Goal: Navigation & Orientation: Find specific page/section

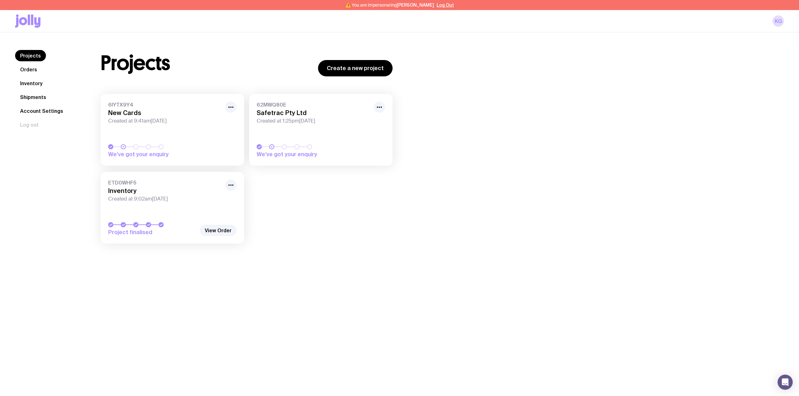
click at [29, 80] on link "Inventory" at bounding box center [31, 83] width 32 height 11
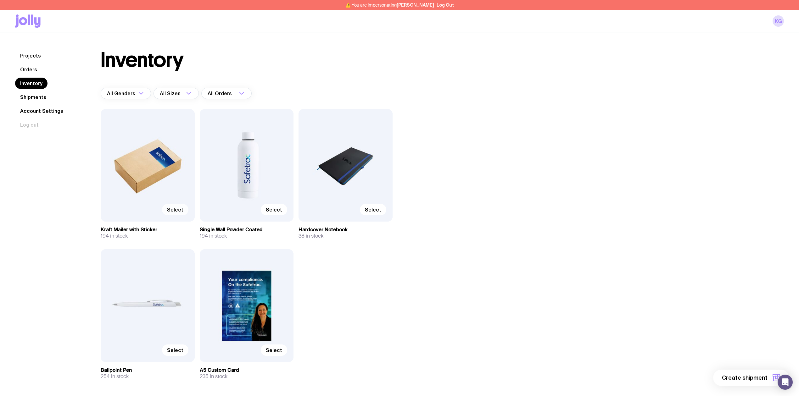
click at [178, 209] on span "Select" at bounding box center [175, 210] width 16 height 6
click at [0, 0] on input "Select" at bounding box center [0, 0] width 0 height 0
click at [276, 210] on span "Select" at bounding box center [274, 210] width 16 height 6
click at [0, 0] on input "Select" at bounding box center [0, 0] width 0 height 0
click at [379, 212] on span "Select" at bounding box center [373, 210] width 16 height 6
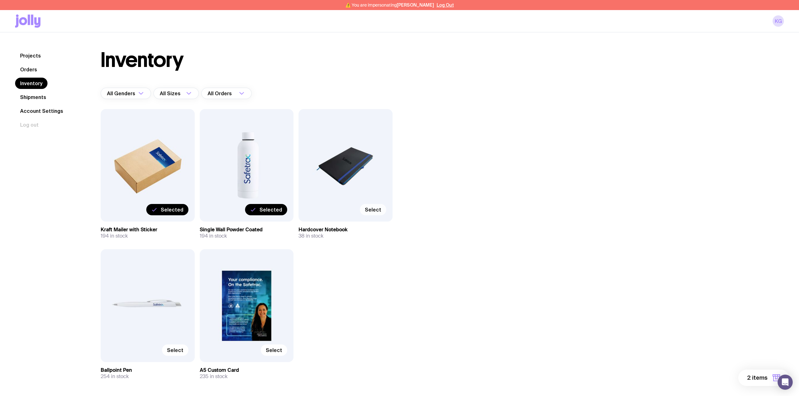
click at [0, 0] on input "Select" at bounding box center [0, 0] width 0 height 0
click at [173, 350] on span "Select" at bounding box center [175, 350] width 16 height 6
click at [0, 0] on input "Select" at bounding box center [0, 0] width 0 height 0
click at [281, 350] on span "Select" at bounding box center [274, 350] width 16 height 6
click at [0, 0] on input "Select" at bounding box center [0, 0] width 0 height 0
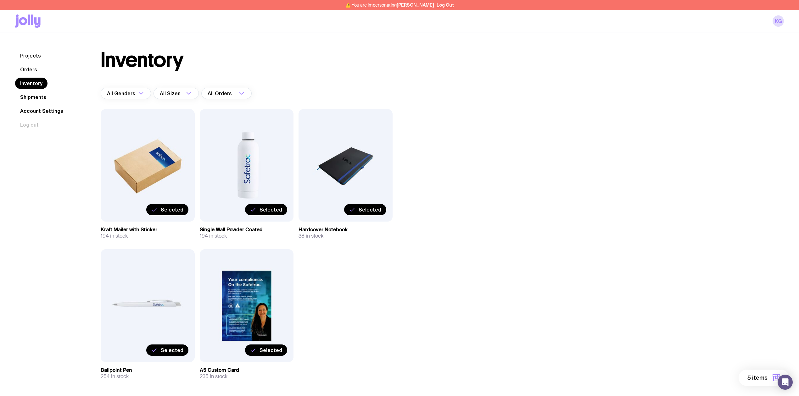
click at [756, 379] on span "5 items" at bounding box center [757, 378] width 20 height 8
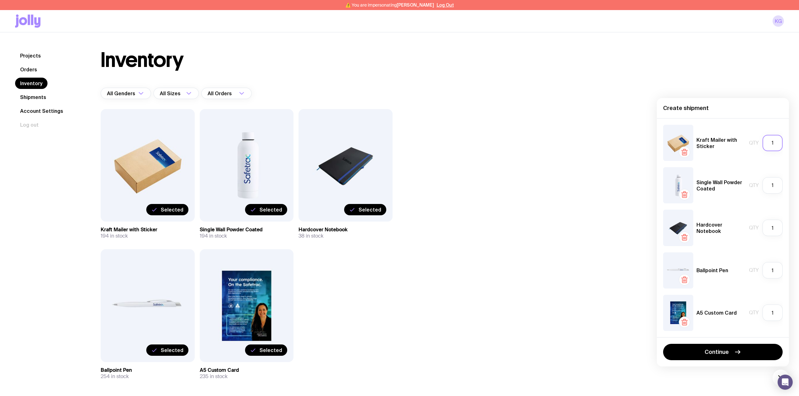
drag, startPoint x: 779, startPoint y: 145, endPoint x: 749, endPoint y: 145, distance: 29.6
click at [749, 145] on div "Qty 1" at bounding box center [766, 143] width 34 height 16
type input "2"
drag, startPoint x: 776, startPoint y: 186, endPoint x: 758, endPoint y: 188, distance: 18.7
click at [758, 188] on div "Qty 1" at bounding box center [766, 185] width 34 height 16
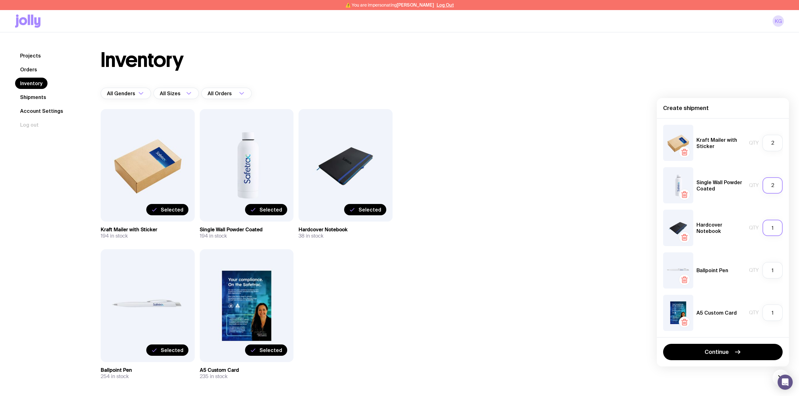
type input "2"
drag, startPoint x: 777, startPoint y: 232, endPoint x: 758, endPoint y: 232, distance: 18.6
click at [758, 232] on div "Qty 1" at bounding box center [766, 228] width 34 height 16
type input "2"
drag, startPoint x: 777, startPoint y: 272, endPoint x: 769, endPoint y: 271, distance: 7.3
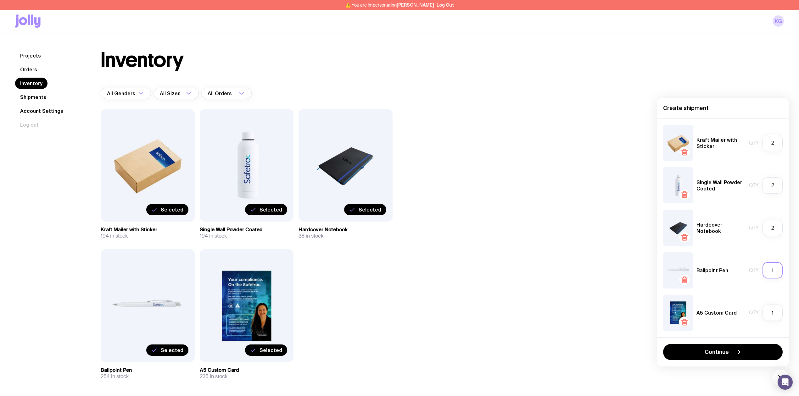
click at [769, 271] on input "1" at bounding box center [772, 270] width 20 height 16
type input "2"
drag, startPoint x: 773, startPoint y: 314, endPoint x: 765, endPoint y: 313, distance: 7.9
click at [765, 313] on input "1" at bounding box center [772, 313] width 20 height 16
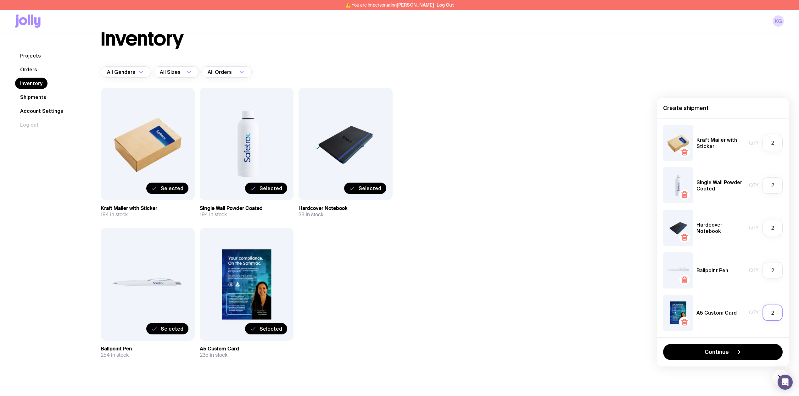
scroll to position [33, 0]
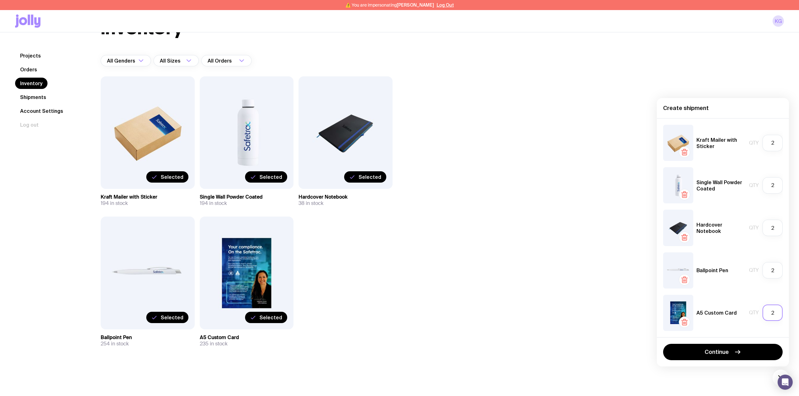
drag, startPoint x: 778, startPoint y: 313, endPoint x: 760, endPoint y: 313, distance: 17.6
click at [760, 313] on div "Qty 2" at bounding box center [766, 313] width 34 height 16
type input "22"
drag, startPoint x: 776, startPoint y: 273, endPoint x: 764, endPoint y: 274, distance: 11.7
click at [764, 274] on input "2" at bounding box center [772, 270] width 20 height 16
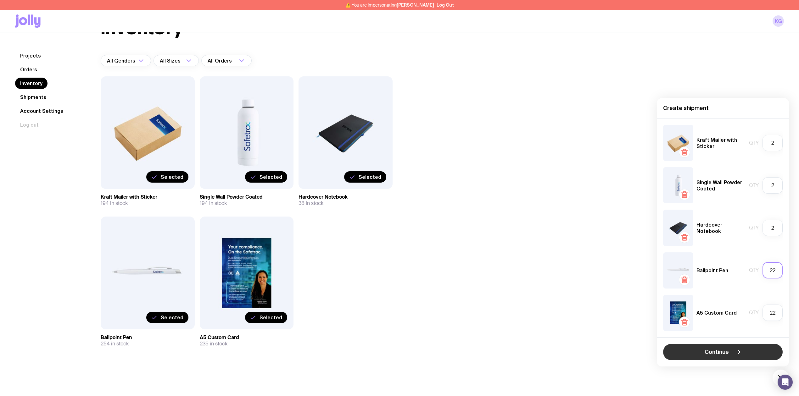
type input "22"
click at [722, 348] on button "Continue" at bounding box center [723, 352] width 120 height 16
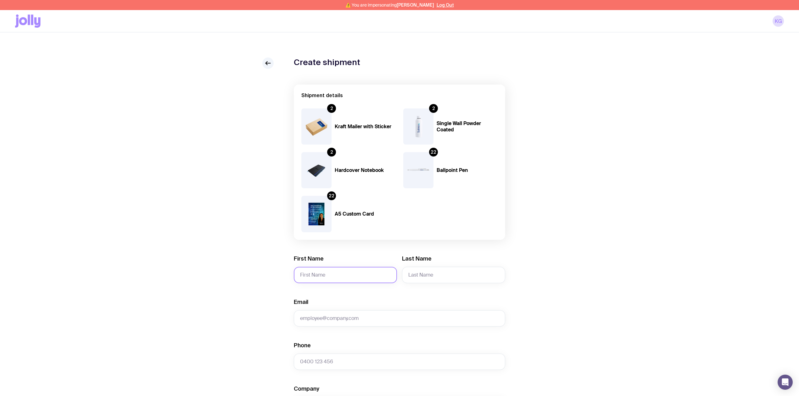
click at [355, 276] on input "First Name" at bounding box center [345, 275] width 103 height 16
type input "Anita"
click at [449, 276] on input "Last Name" at bounding box center [453, 275] width 103 height 16
type input "Heleta"
click at [320, 322] on input "Email" at bounding box center [399, 318] width 211 height 16
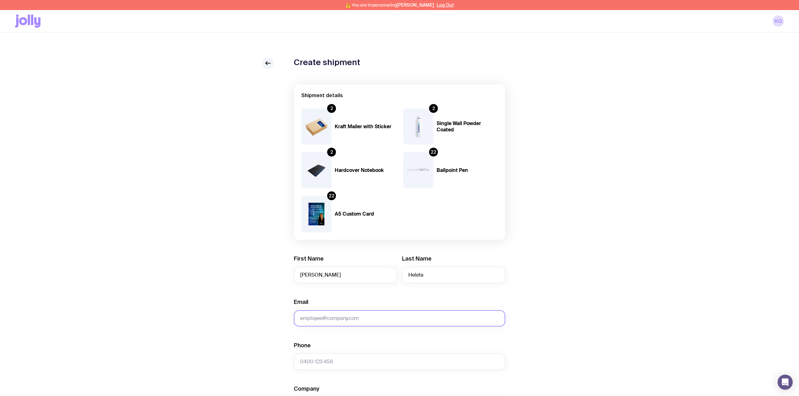
paste input "anita.heleta@safetrac.com"
type input "anita.heleta@safetrac.com"
drag, startPoint x: 8, startPoint y: 306, endPoint x: 313, endPoint y: 360, distance: 310.5
click at [312, 360] on input "Phone" at bounding box center [399, 362] width 211 height 16
paste input "anita.heleta@safetrac.com"
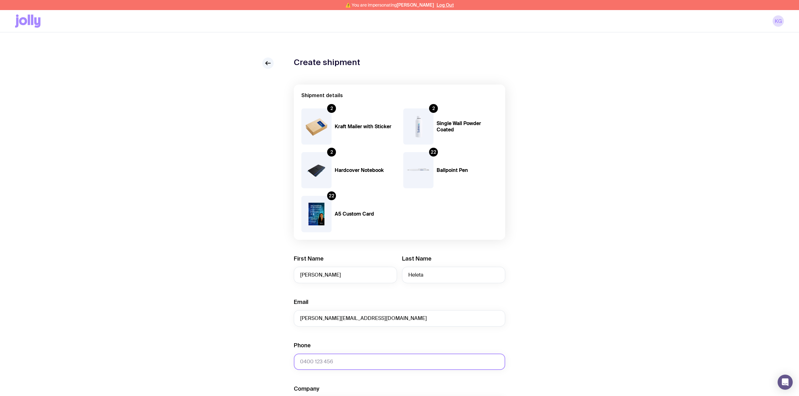
type input "anita.heleta@safetrac.com"
drag, startPoint x: 381, startPoint y: 364, endPoint x: 237, endPoint y: 360, distance: 143.5
click at [237, 360] on div "Create shipment Shipment details 2 Kraft Mailer with Sticker 2 Single Wall Powd…" at bounding box center [399, 341] width 769 height 566
click at [350, 360] on input "Phone" at bounding box center [399, 362] width 211 height 16
paste input "0424 305 919"
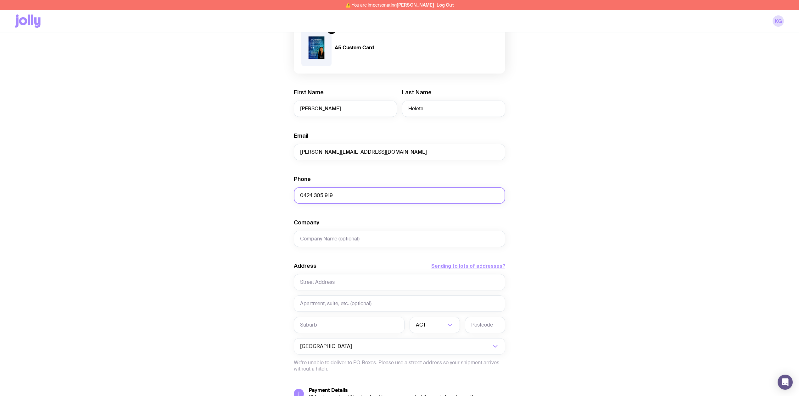
scroll to position [168, 0]
type input "0424 305 919"
click at [322, 281] on input "text" at bounding box center [399, 281] width 211 height 16
paste input "88 Pearson Street"
type input "88 Pearson Street"
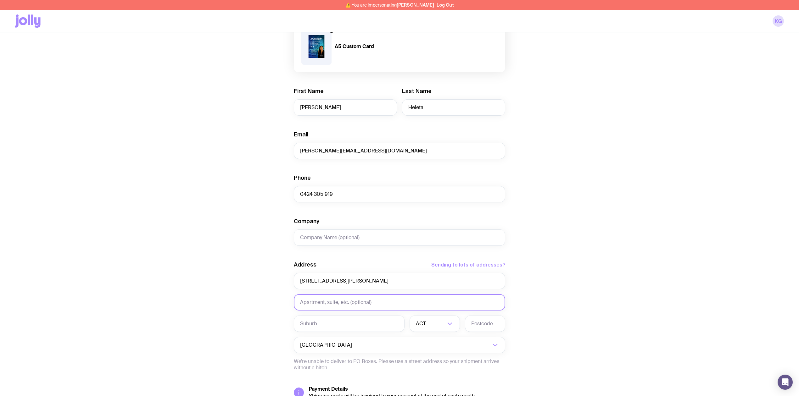
click at [310, 301] on input "text" at bounding box center [399, 302] width 211 height 16
type input "1"
click at [635, 195] on div "Create shipment Shipment details 2 Kraft Mailer with Sticker 2 Single Wall Powd…" at bounding box center [399, 173] width 769 height 566
type textarea "1"
drag, startPoint x: 318, startPoint y: 305, endPoint x: 281, endPoint y: 303, distance: 37.5
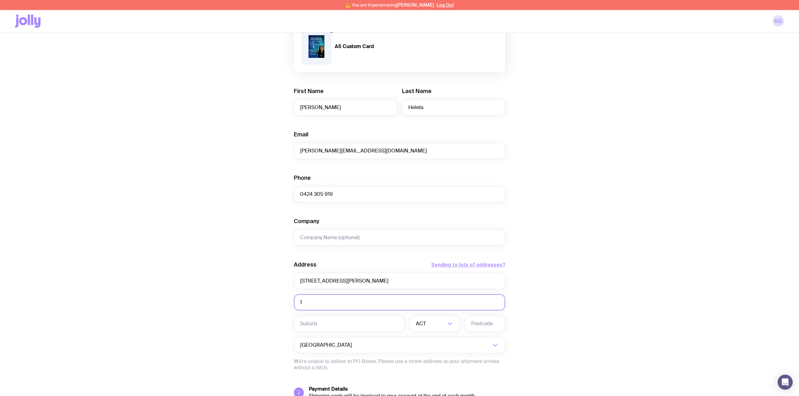
click at [281, 303] on div "Create shipment Shipment details 2 Kraft Mailer with Sticker 2 Single Wall Powd…" at bounding box center [399, 173] width 769 height 566
type input "1"
click at [621, 214] on div "Create shipment Shipment details 2 Kraft Mailer with Sticker 2 Single Wall Powd…" at bounding box center [399, 173] width 769 height 566
click at [607, 217] on div "Create shipment Shipment details 2 Kraft Mailer with Sticker 2 Single Wall Powd…" at bounding box center [399, 173] width 769 height 566
drag, startPoint x: 310, startPoint y: 321, endPoint x: 317, endPoint y: 322, distance: 6.9
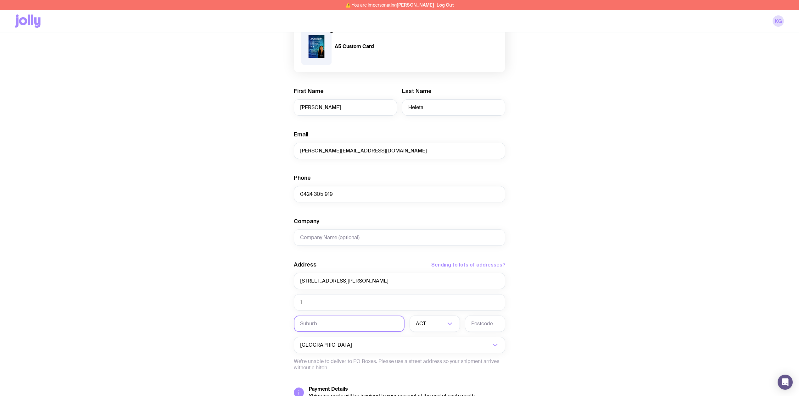
click at [311, 321] on input "text" at bounding box center [349, 324] width 111 height 16
paste input "Brunswick West"
type input "Brunswick West"
click at [429, 321] on input "Search for option" at bounding box center [431, 324] width 30 height 16
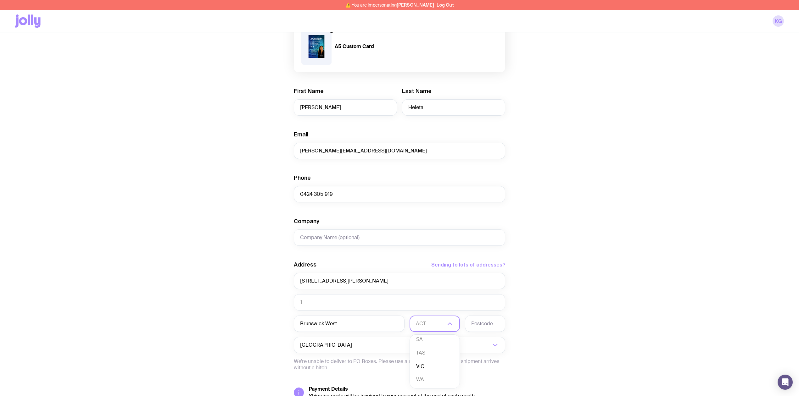
click at [423, 364] on li "VIC" at bounding box center [435, 367] width 50 height 14
click at [481, 324] on input "text" at bounding box center [485, 324] width 40 height 16
type input "3055"
click at [553, 284] on div "Create shipment Shipment details 2 Kraft Mailer with Sticker 2 Single Wall Powd…" at bounding box center [399, 173] width 769 height 566
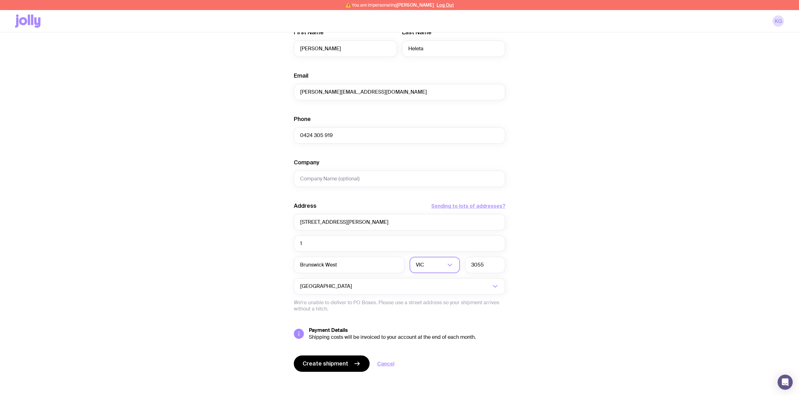
scroll to position [227, 0]
click at [328, 361] on span "Create shipment" at bounding box center [326, 364] width 46 height 8
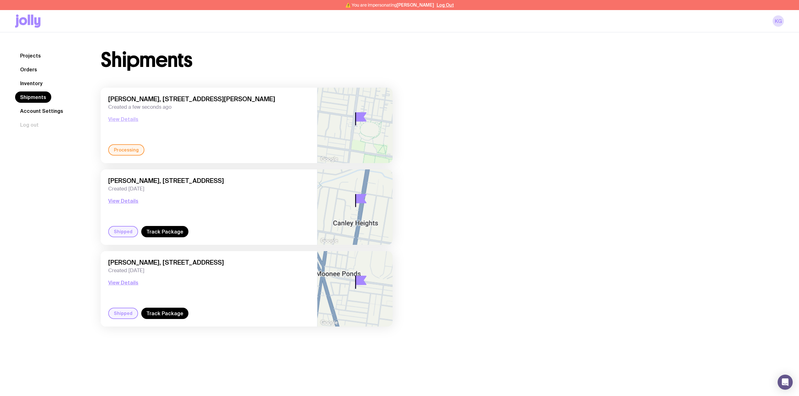
click at [127, 120] on button "View Details" at bounding box center [123, 119] width 30 height 8
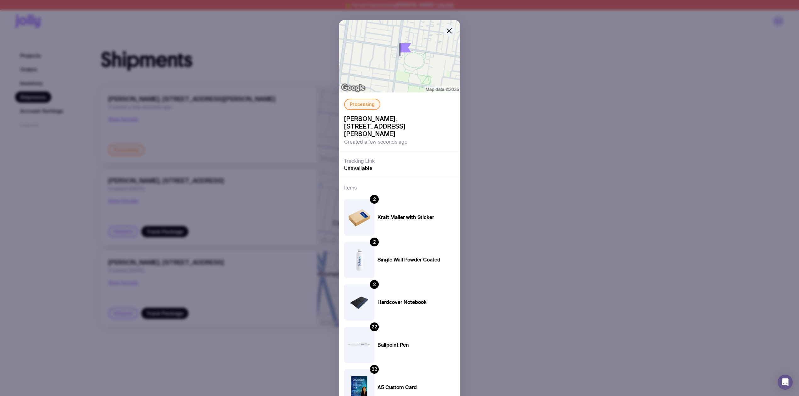
click at [449, 27] on icon "button" at bounding box center [449, 31] width 8 height 8
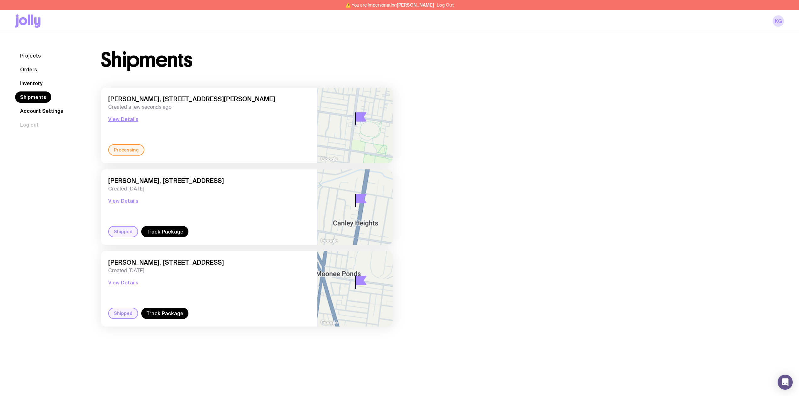
click at [444, 7] on button "Log Out" at bounding box center [445, 5] width 17 height 5
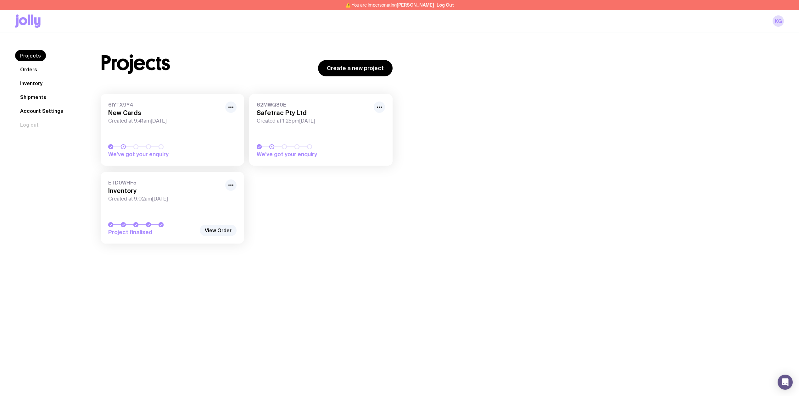
click at [39, 82] on link "Inventory" at bounding box center [31, 83] width 32 height 11
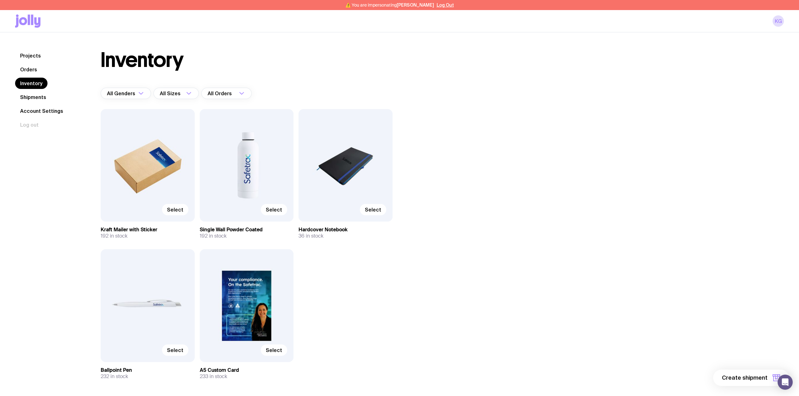
click at [33, 97] on link "Shipments" at bounding box center [33, 97] width 36 height 11
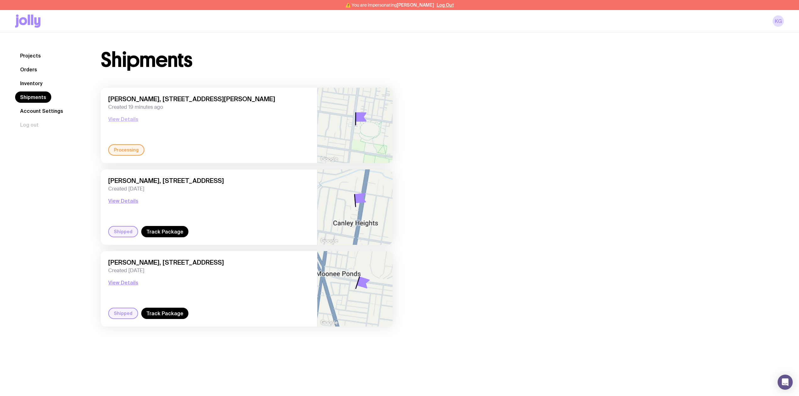
click at [125, 118] on button "View Details" at bounding box center [123, 119] width 30 height 8
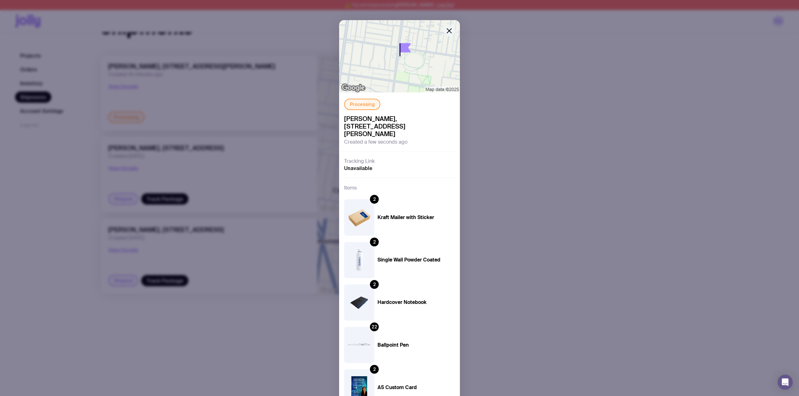
click at [447, 31] on icon "button" at bounding box center [449, 31] width 4 height 4
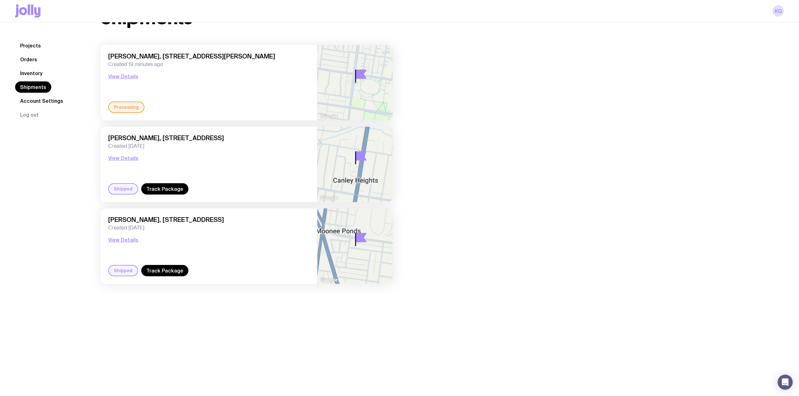
scroll to position [23, 0]
